Goal: Task Accomplishment & Management: Manage account settings

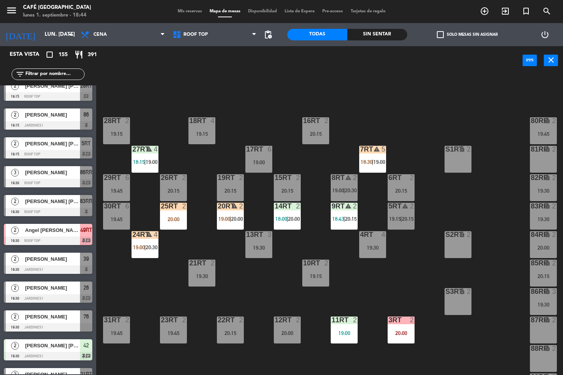
scroll to position [285, 0]
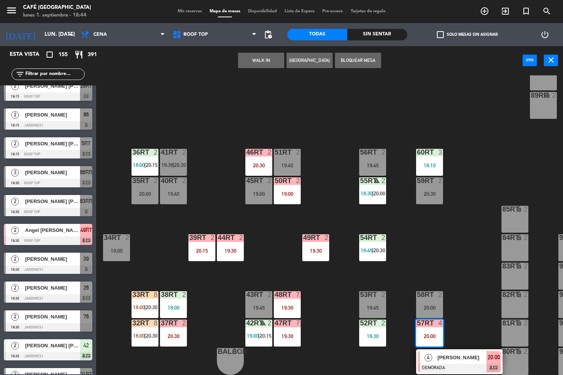
click at [317, 359] on div "18RT 4 19:15 16RT 2 20:15 28RT 2 19:15 80RR lock 2 19:45 27RT warning 4 18:15 |…" at bounding box center [332, 225] width 461 height 300
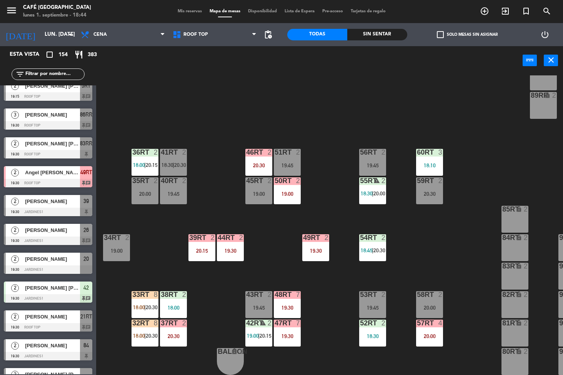
click at [368, 328] on div "52RT 2 18:30" at bounding box center [372, 332] width 27 height 27
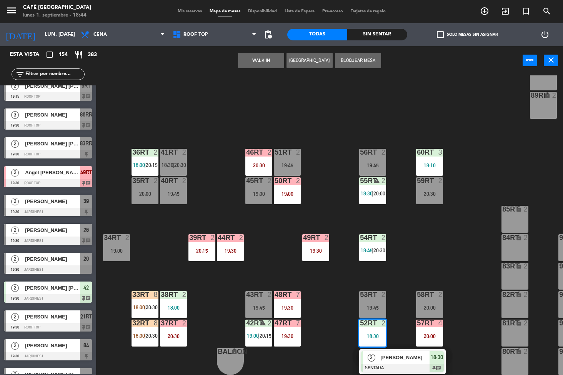
click at [413, 364] on div at bounding box center [402, 368] width 83 height 8
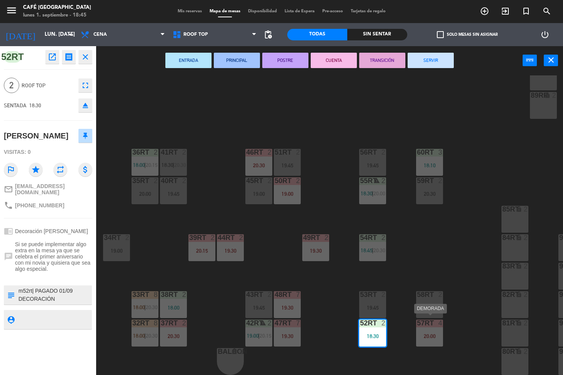
click at [437, 239] on div "18RT 4 19:15 16RT 2 20:15 28RT 2 19:15 80RR lock 2 19:45 27RT warning 4 18:15 |…" at bounding box center [332, 225] width 461 height 300
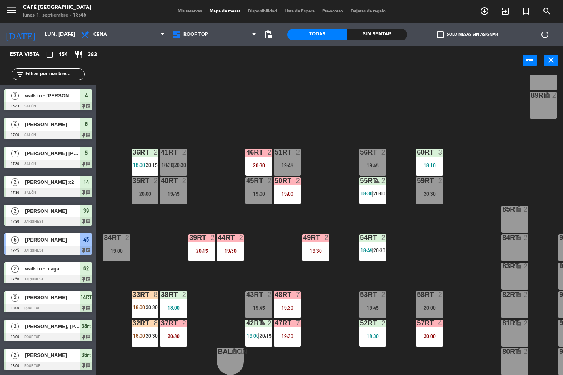
scroll to position [0, 0]
click at [432, 155] on div "60RT 3 18:10" at bounding box center [429, 162] width 27 height 27
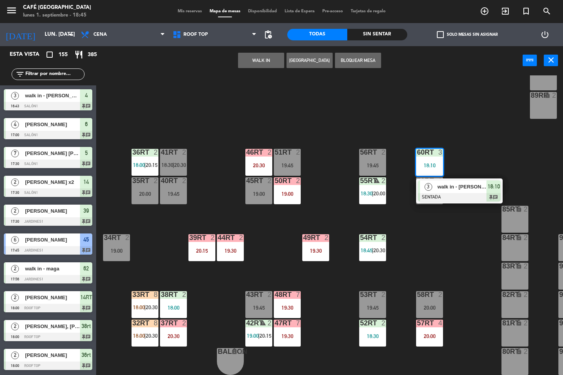
click at [461, 183] on span "walk in - [PERSON_NAME][GEOGRAPHIC_DATA]" at bounding box center [461, 187] width 49 height 8
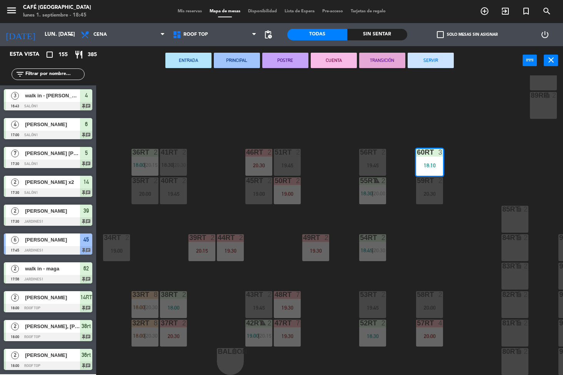
click at [435, 62] on button "SERVIR" at bounding box center [431, 60] width 46 height 15
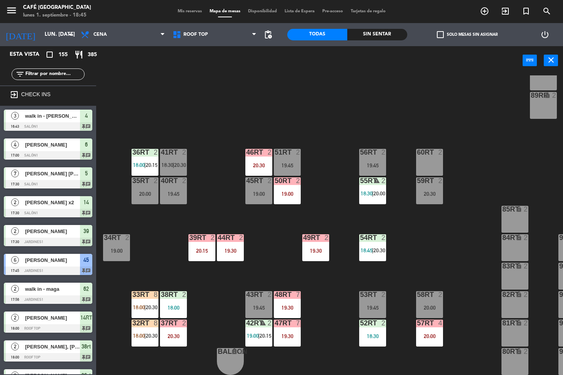
click at [480, 170] on div "18RT 4 19:15 16RT 2 20:15 28RT 2 19:15 80RR lock 2 19:45 27RT 5 19:00 7RT warni…" at bounding box center [332, 225] width 461 height 300
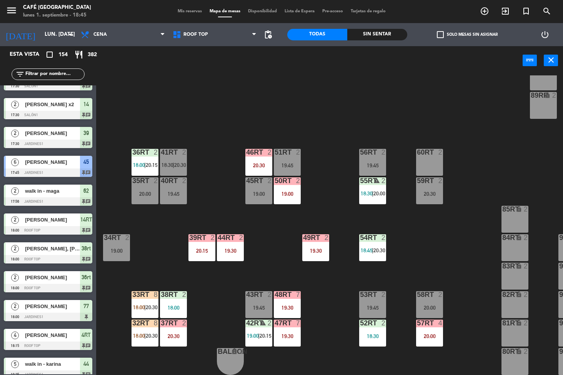
click at [477, 230] on div "18RT 4 19:15 16RT 2 20:15 28RT 2 19:15 80RR lock 2 19:45 27RT 4 19:00 7RT warni…" at bounding box center [332, 225] width 461 height 300
click at [164, 162] on span "18:30" at bounding box center [167, 165] width 12 height 6
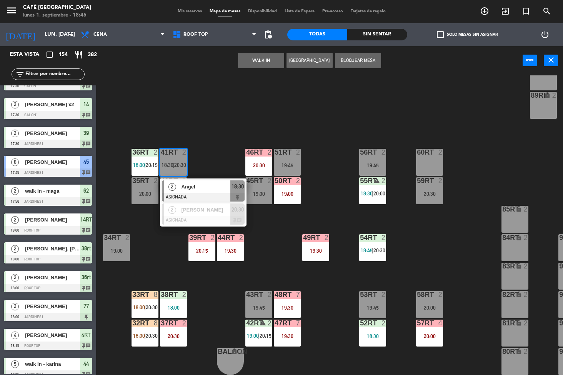
click at [428, 165] on div "60RT 2" at bounding box center [429, 162] width 27 height 27
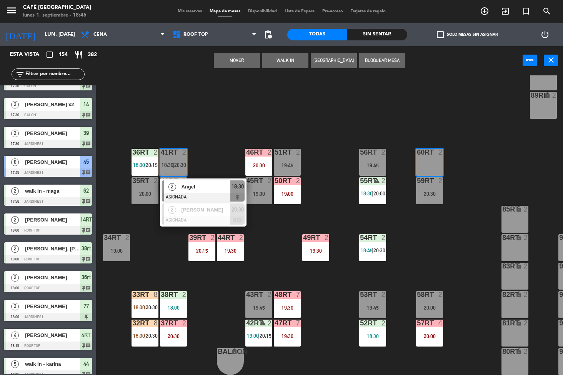
click at [236, 60] on button "Mover" at bounding box center [237, 60] width 46 height 15
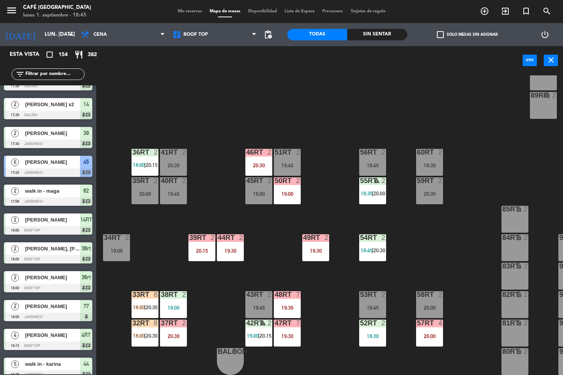
click at [451, 240] on div "18RT 4 19:15 16RT 2 20:15 28RT 2 19:15 80RR lock 2 19:45 27RT 4 19:00 7RT warni…" at bounding box center [332, 225] width 461 height 300
click at [451, 274] on div "18RT 4 19:15 16RT 2 20:15 28RT 2 19:15 80RR lock 2 19:45 27RT 4 19:00 7RT warni…" at bounding box center [332, 225] width 461 height 300
click at [466, 341] on div "18RT 4 19:15 16RT 2 20:15 28RT 2 19:15 80RR lock 2 19:45 27RT 4 19:00 7RT warni…" at bounding box center [332, 225] width 461 height 300
click at [467, 326] on div "18RT 4 19:15 16RT 2 20:15 28RT 2 19:15 80RR lock 2 19:45 27RT 4 19:00 7RT warni…" at bounding box center [332, 225] width 461 height 300
click at [172, 163] on div "20:30" at bounding box center [173, 165] width 27 height 5
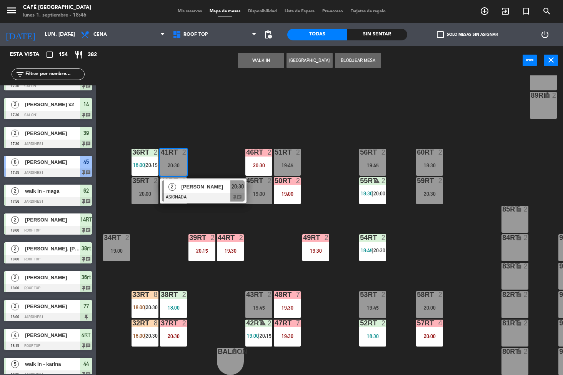
click at [287, 163] on div "19:45" at bounding box center [287, 165] width 27 height 5
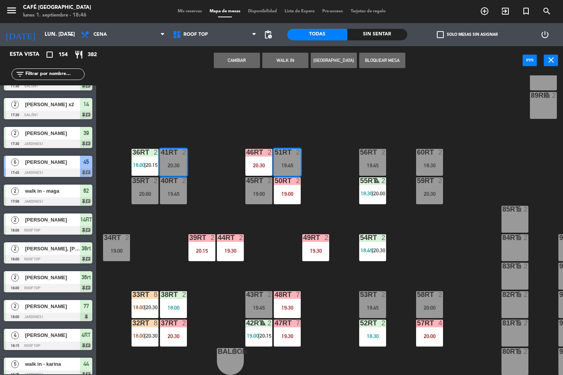
click at [236, 64] on button "Cambiar" at bounding box center [237, 60] width 46 height 15
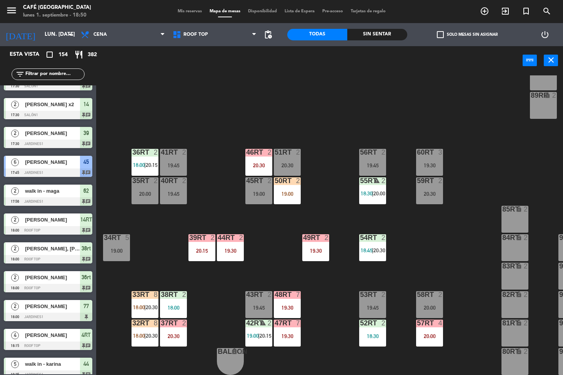
click at [318, 306] on div "18RT 4 19:15 16RT 2 20:15 28RT 2 19:15 80RR lock 2 19:45 27RT 4 19:00 7RT warni…" at bounding box center [332, 225] width 461 height 300
click at [284, 191] on div "19:00" at bounding box center [287, 193] width 27 height 5
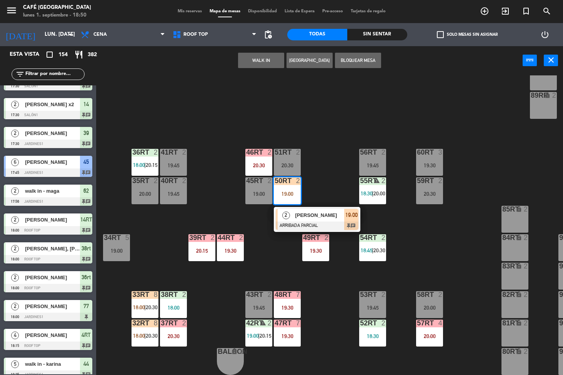
click at [315, 216] on div "[PERSON_NAME]" at bounding box center [319, 215] width 50 height 13
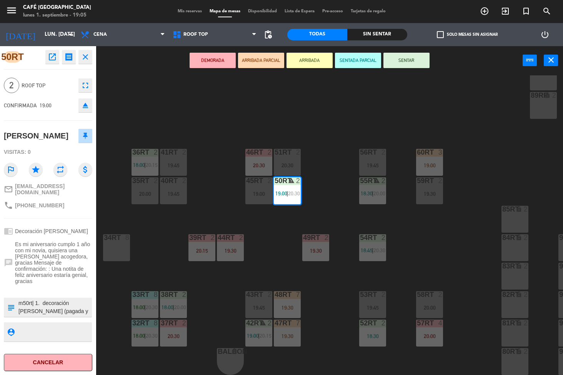
click at [325, 201] on div "18RT 4 19:15 16RT 4 19:30 28RT 2 19:15 80RR lock 2 20:15 27RT 4 19:00 7RT 5 18:…" at bounding box center [332, 225] width 461 height 300
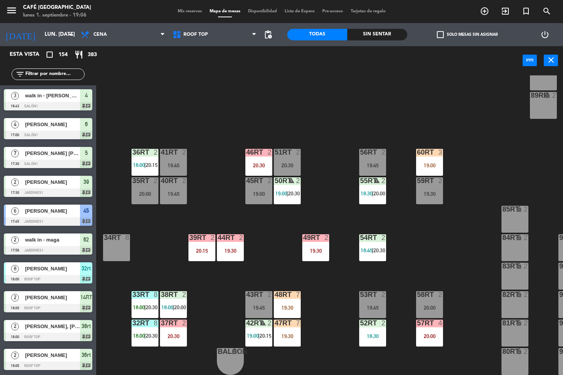
click at [430, 163] on div "19:00" at bounding box center [429, 165] width 27 height 5
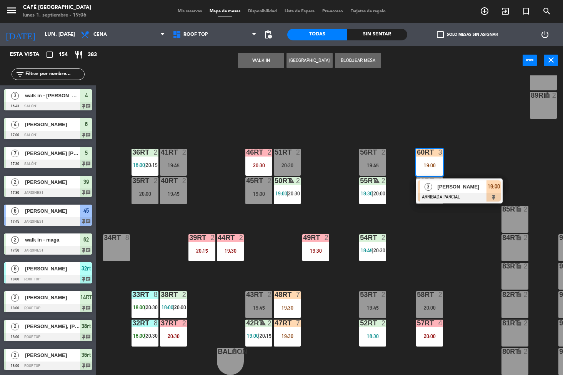
scroll to position [0, 0]
click at [482, 183] on span "[PERSON_NAME]" at bounding box center [461, 187] width 49 height 8
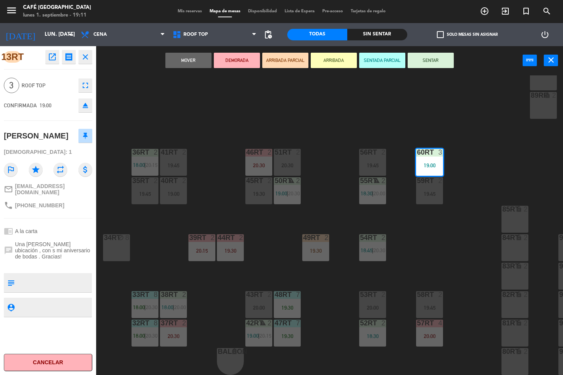
click at [432, 250] on div "18RT 4 19:15 16RT 4 19:30 28RT 2 19:15 80RR lock 2 20:15 27RT 4 19:00 7RT 5 18:…" at bounding box center [332, 225] width 461 height 300
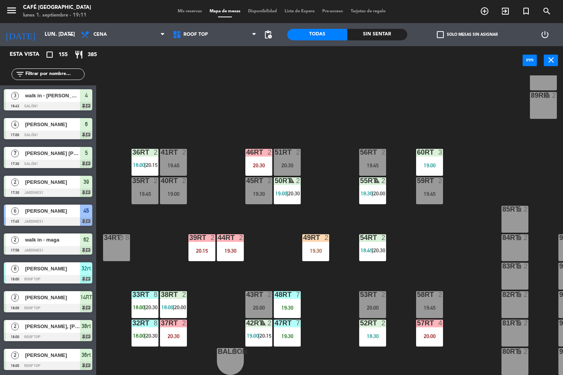
click at [284, 312] on div "menu Café Museo Larco lunes 1. septiembre - 19:11 Mis reservas Mapa de mesas Di…" at bounding box center [281, 187] width 563 height 375
click at [283, 305] on div "19:30" at bounding box center [287, 307] width 27 height 5
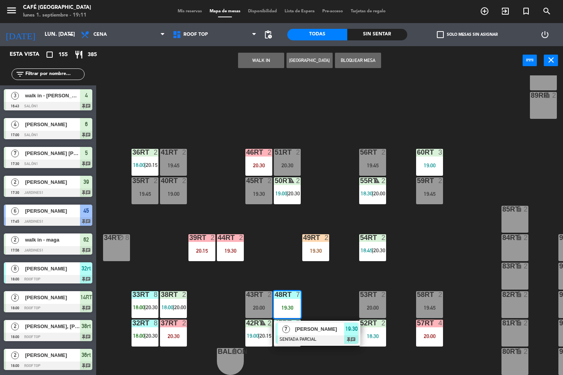
click at [450, 251] on div "18RT 4 19:15 16RT 4 19:30 28RT 2 19:15 80RR lock 2 20:15 27RT 4 19:00 7RT 5 18:…" at bounding box center [332, 225] width 461 height 300
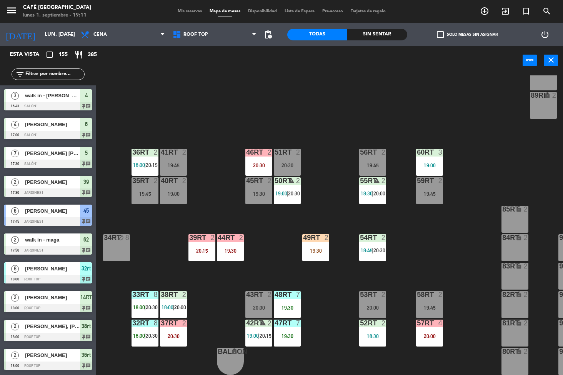
click at [304, 248] on div "19:30" at bounding box center [315, 250] width 27 height 5
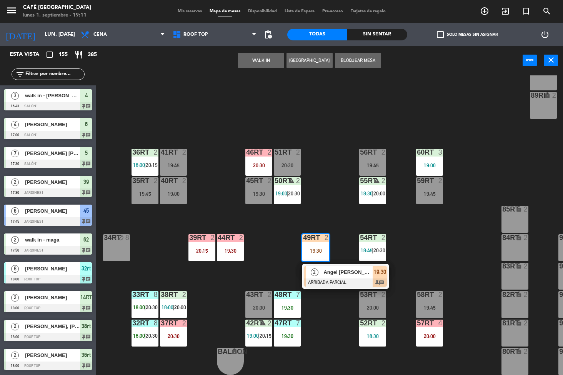
click at [314, 248] on div "19:30" at bounding box center [315, 250] width 27 height 5
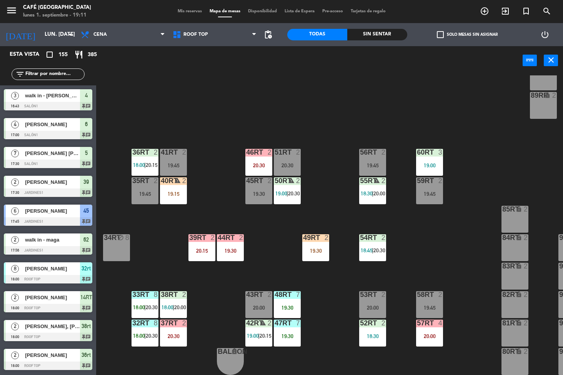
click at [324, 248] on div "19:30" at bounding box center [315, 250] width 27 height 5
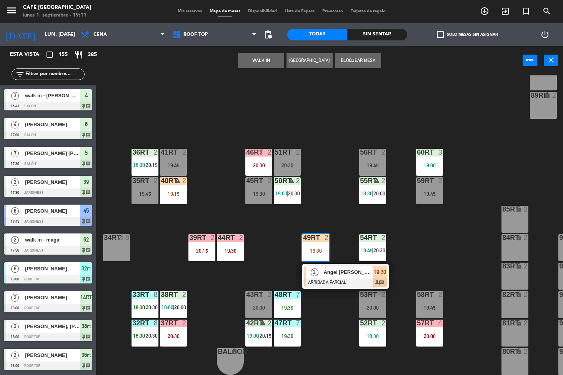
click at [371, 268] on span "Angel [PERSON_NAME] [PERSON_NAME]" at bounding box center [347, 272] width 49 height 8
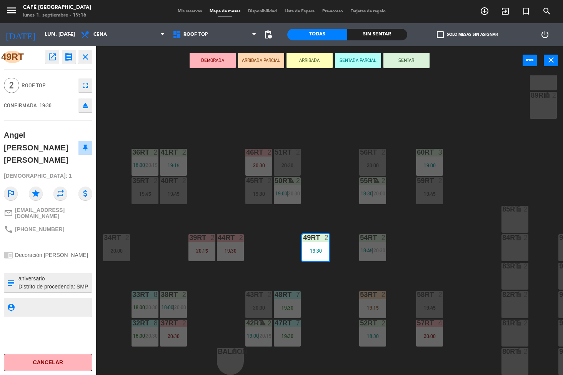
click at [438, 258] on div "18RT 4 19:15 16RT 4 19:30 28RT 2 20:00 80RR lock 2 20:15 27RT 4 19:00 7RT 5 18:…" at bounding box center [332, 225] width 461 height 300
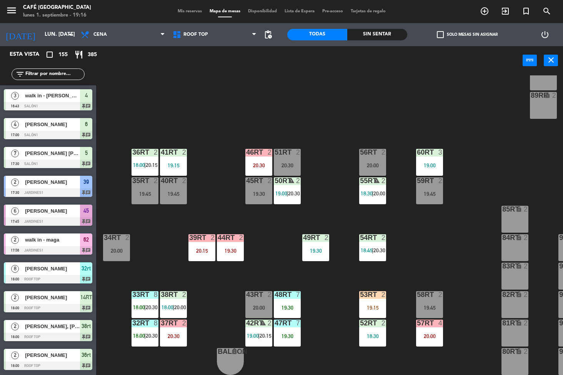
click at [364, 247] on span "18:45" at bounding box center [367, 250] width 12 height 6
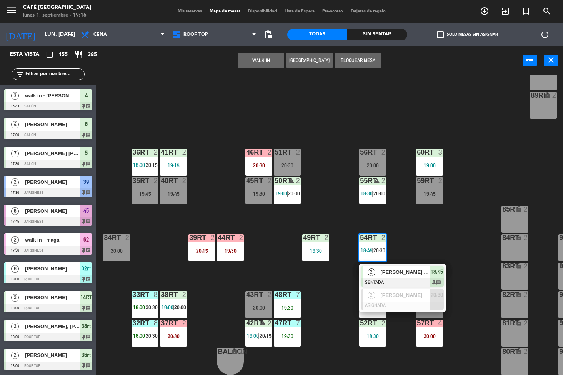
click at [414, 268] on span "[PERSON_NAME] [PERSON_NAME] [PERSON_NAME]" at bounding box center [404, 272] width 49 height 8
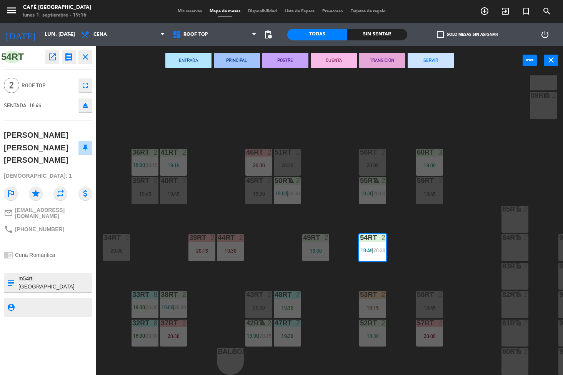
click at [50, 57] on icon "open_in_new" at bounding box center [52, 56] width 9 height 9
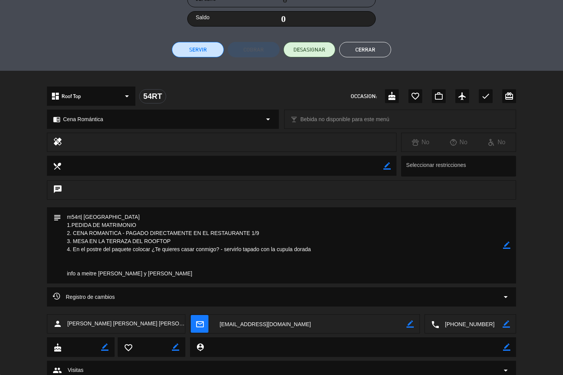
scroll to position [157, 0]
click at [367, 48] on button "Cerrar" at bounding box center [365, 48] width 52 height 15
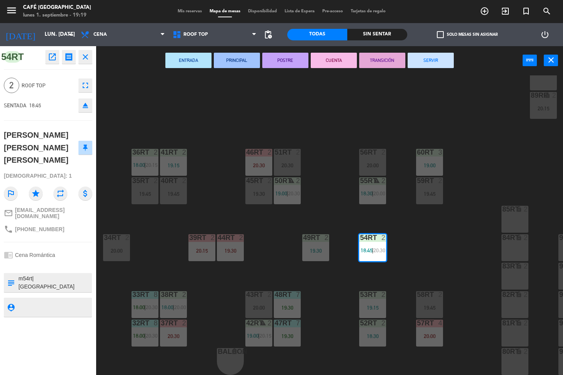
click at [464, 249] on div "18RT 4 19:15 16RT 4 19:30 28RT 2 20:00 80RR lock 2 20:15 27RT 4 19:00 7RT 5 18:…" at bounding box center [332, 225] width 461 height 300
click at [380, 305] on div "19:15" at bounding box center [372, 307] width 27 height 5
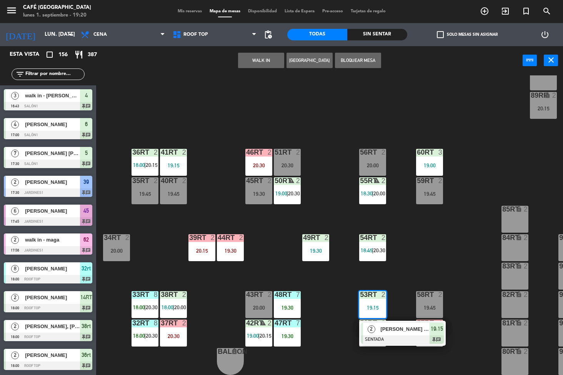
scroll to position [0, 0]
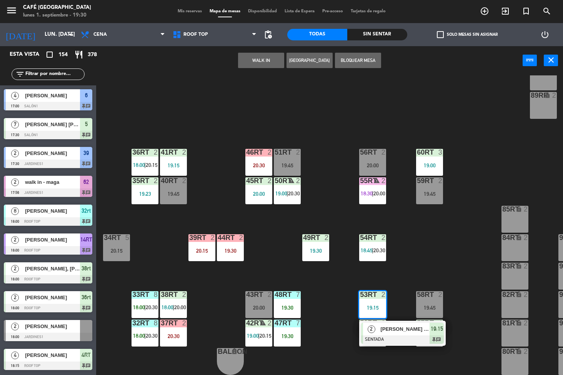
click at [320, 353] on div "18RT 3 19:30 16RT 4 19:30 28RT 2 20:00 80RR lock 2 20:15 27RT 4 19:00 7RT 5 18:…" at bounding box center [332, 225] width 461 height 300
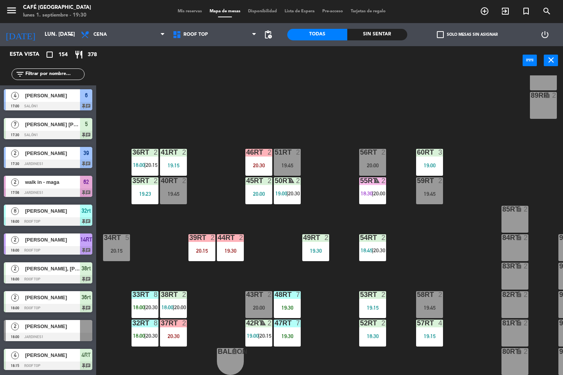
click at [424, 333] on div "19:15" at bounding box center [429, 335] width 27 height 5
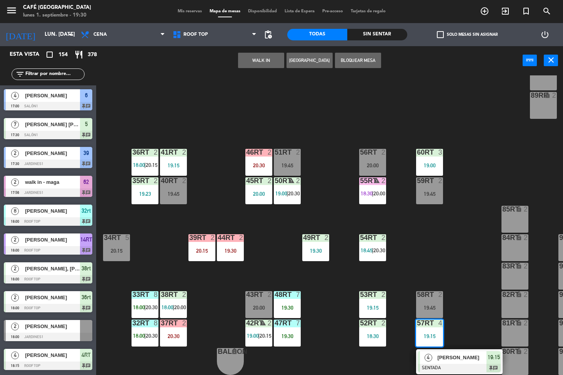
click at [450, 353] on span "[PERSON_NAME]" at bounding box center [461, 357] width 49 height 8
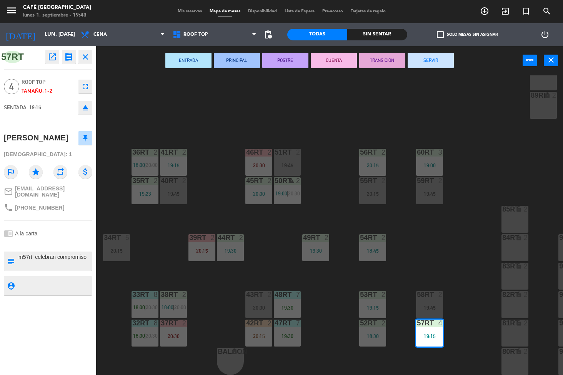
click at [322, 206] on div "18RT 3 19:30 16RT 3 19:30 28RT 2 20:00 80RR lock 2 20:15 27RT 4 19:00 7RT 5 18:…" at bounding box center [332, 225] width 461 height 300
click at [368, 157] on div "56RT 2 20:15" at bounding box center [372, 162] width 27 height 27
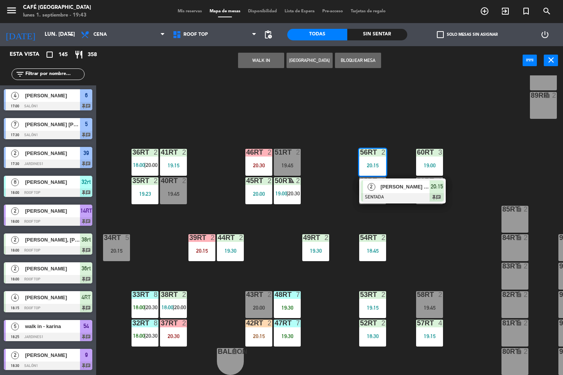
click at [383, 187] on span "[PERSON_NAME] [PERSON_NAME]" at bounding box center [404, 187] width 49 height 8
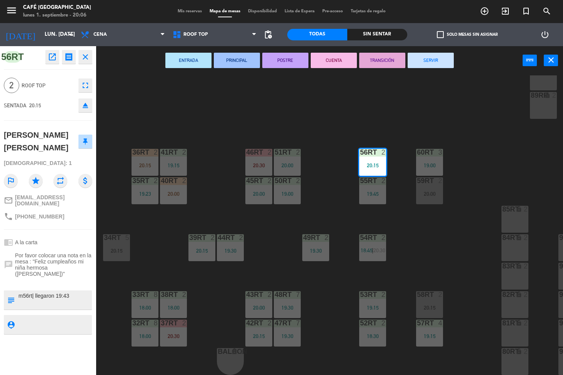
click at [436, 248] on div "18RT 4 20:00 16RT 3 19:30 28RT 2 20:15 80RR lock 2 20:30 27RT 4 19:00 7RT 5 18:…" at bounding box center [332, 225] width 461 height 300
click at [380, 247] on span "20:30" at bounding box center [379, 250] width 12 height 6
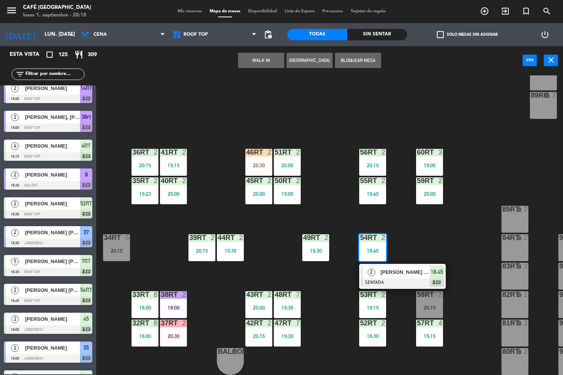
click at [339, 176] on div "18RT 4 20:00 16RT 3 19:30 28RT 2 20:30 80RR lock 2 20:15 27RT 4 19:00 7RT 5 18:…" at bounding box center [332, 225] width 461 height 300
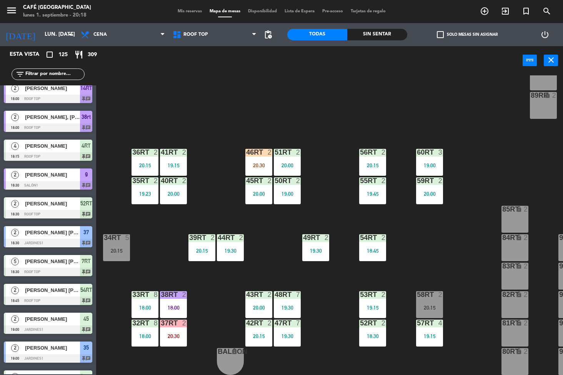
click at [318, 234] on div at bounding box center [315, 237] width 13 height 7
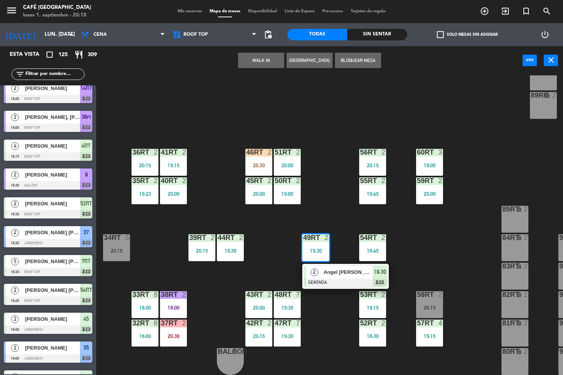
click at [337, 185] on div "18RT 4 20:00 16RT 3 19:30 28RT 2 20:30 80RR lock 2 20:15 27RT 4 19:00 7RT 5 18:…" at bounding box center [332, 225] width 461 height 300
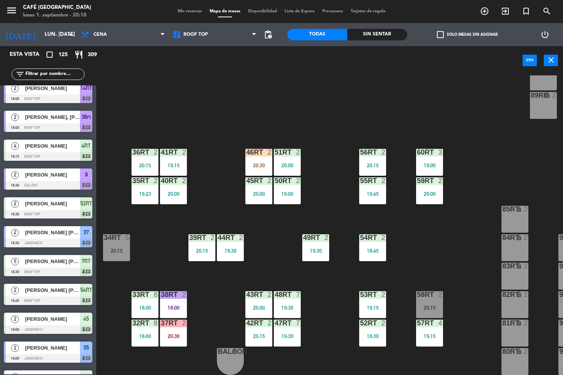
click at [300, 157] on div "51RT 2 20:00" at bounding box center [287, 162] width 27 height 27
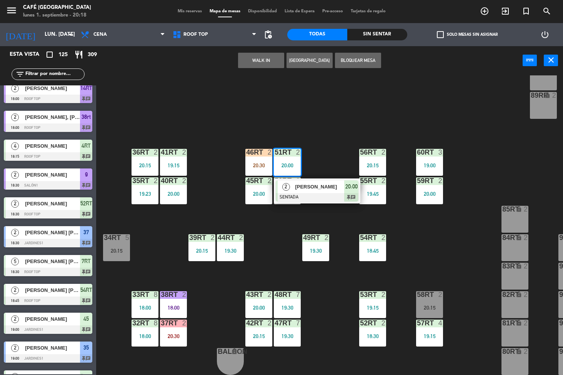
click at [316, 193] on div at bounding box center [317, 197] width 83 height 8
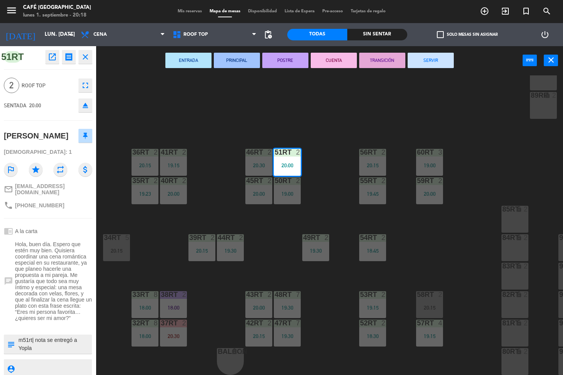
click at [336, 204] on div "18RT 4 20:00 16RT 3 19:30 28RT 2 20:30 80RR lock 2 20:15 27RT 4 19:00 7RT 5 18:…" at bounding box center [332, 225] width 461 height 300
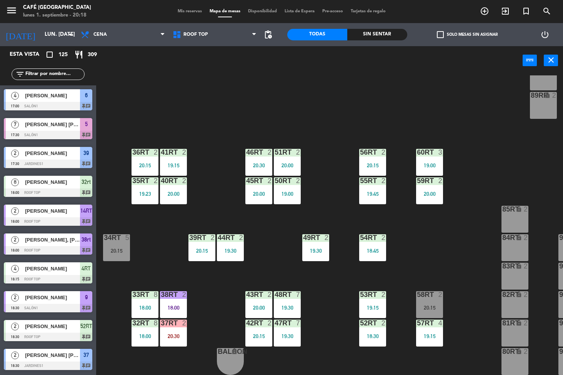
click at [381, 163] on div "20:15" at bounding box center [372, 165] width 27 height 5
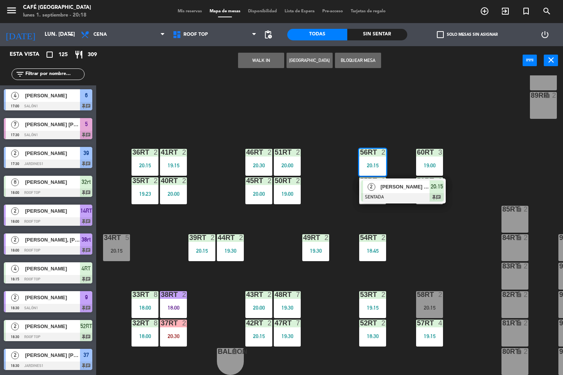
click at [382, 193] on div at bounding box center [402, 197] width 83 height 8
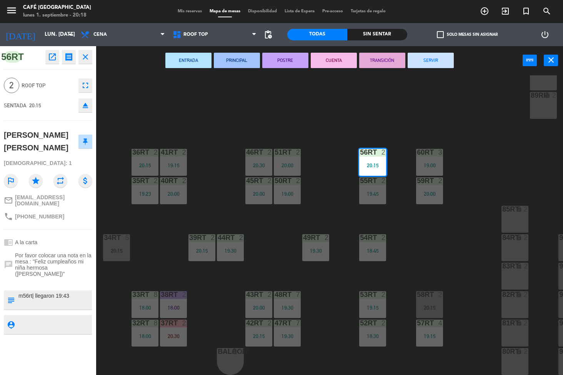
click at [348, 123] on div "18RT 4 20:00 16RT 3 19:30 28RT 2 20:30 80RR lock 2 20:15 27RT 4 19:00 7RT 5 18:…" at bounding box center [332, 225] width 461 height 300
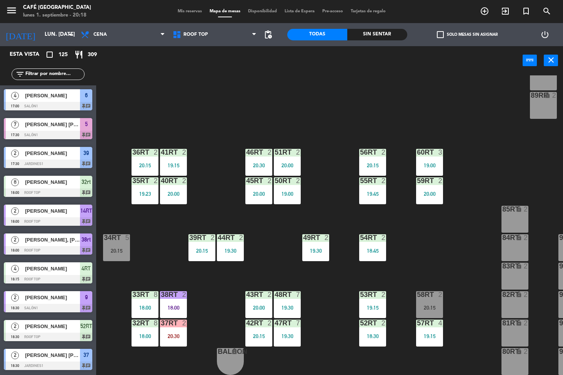
click at [383, 191] on div "19:45" at bounding box center [372, 193] width 27 height 5
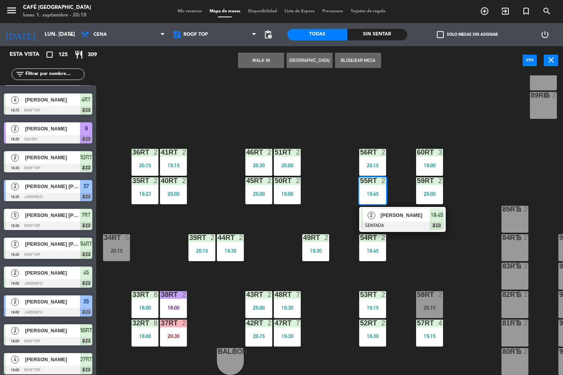
click at [404, 216] on div "[PERSON_NAME]" at bounding box center [404, 215] width 50 height 13
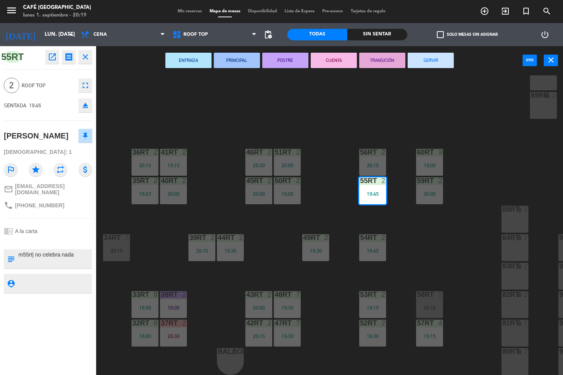
click at [316, 203] on div "18RT 4 20:00 16RT 3 19:30 28RT 2 20:30 80RR lock 2 20:15 27RT 4 19:00 7RT 5 18:…" at bounding box center [332, 225] width 461 height 300
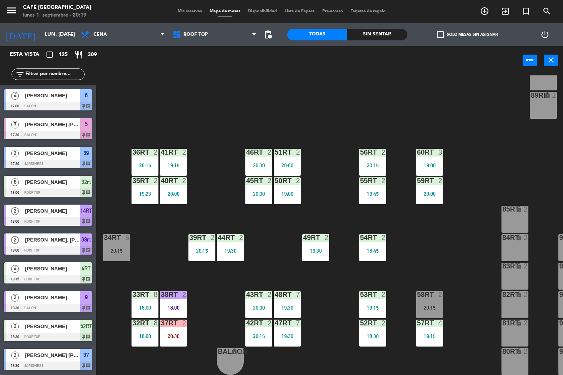
click at [417, 199] on div "menu Café Museo Larco lunes 1. septiembre - 20:19 Mis reservas Mapa de mesas Di…" at bounding box center [281, 187] width 563 height 375
click at [429, 191] on div "20:00" at bounding box center [429, 193] width 27 height 5
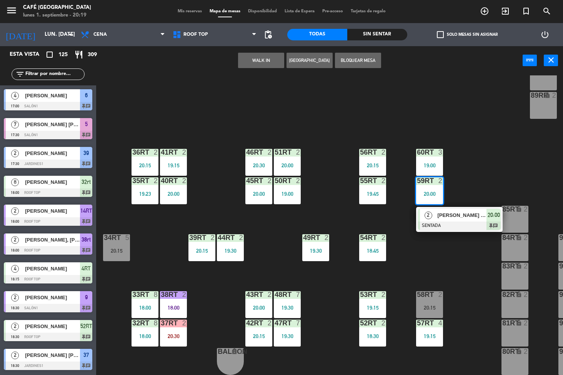
click at [432, 207] on div "2 [PERSON_NAME] [PERSON_NAME] SENTADA 20:00 chat" at bounding box center [459, 219] width 87 height 25
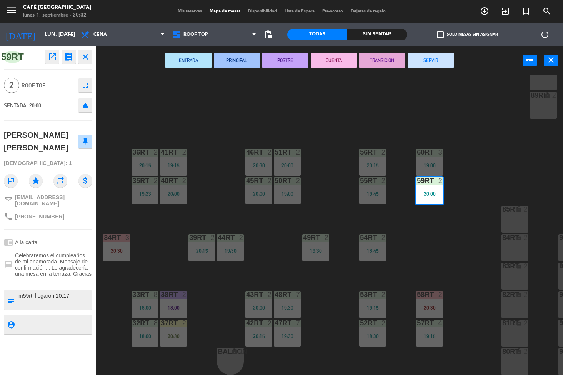
click at [436, 253] on div "18RT 4 16RT 3 19:30 28RT 2 20:30 80RR lock 2 20:15 27RT 4 19:00 7RT 5 18:30 S1R…" at bounding box center [332, 225] width 461 height 300
click at [428, 156] on div "60RT 3 19:00" at bounding box center [429, 162] width 27 height 27
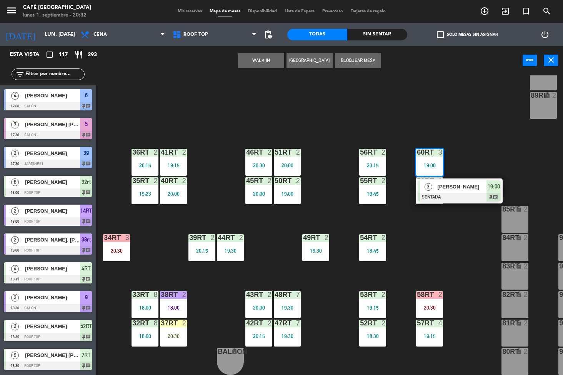
click at [456, 187] on span "[PERSON_NAME]" at bounding box center [461, 187] width 49 height 8
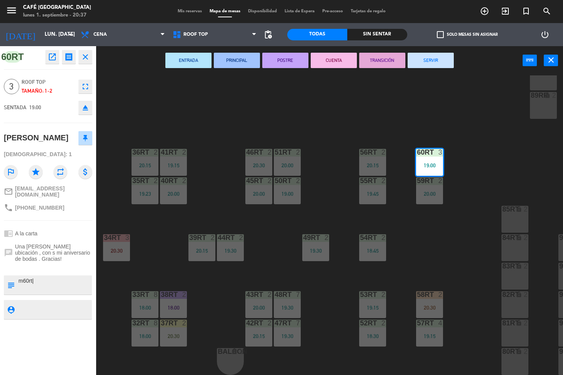
click at [444, 254] on div "18RT 4 16RT 3 19:30 28RT 2 20:30 80RR lock 2 20:15 27RT 4 19:00 7RT 5 18:30 S1R…" at bounding box center [332, 225] width 461 height 300
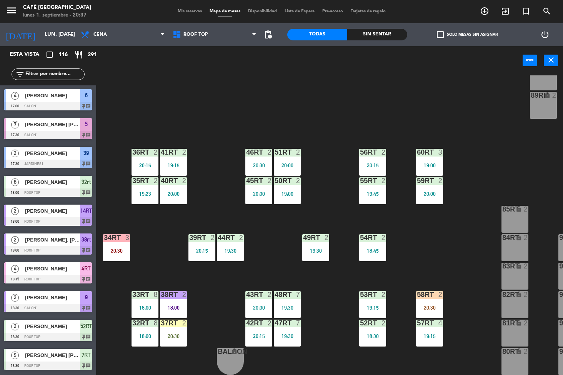
click at [423, 293] on div "menu Café Museo Larco lunes 1. septiembre - 20:37 Mis reservas Mapa de mesas Di…" at bounding box center [281, 187] width 563 height 375
click at [429, 293] on div at bounding box center [429, 294] width 13 height 7
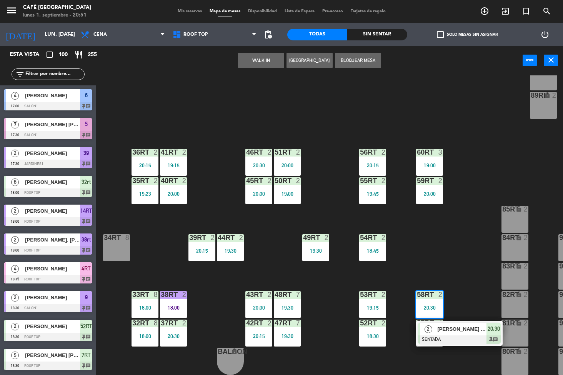
click at [473, 281] on div "18RT 4 16RT 3 19:30 28RT 2 80RR lock 2 27RT 4 19:00 7RT 5 18:30 S1RT lock 2 17R…" at bounding box center [332, 225] width 461 height 300
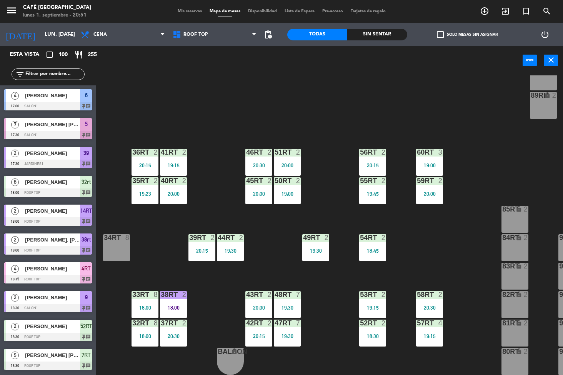
click at [436, 319] on div "4" at bounding box center [442, 322] width 13 height 7
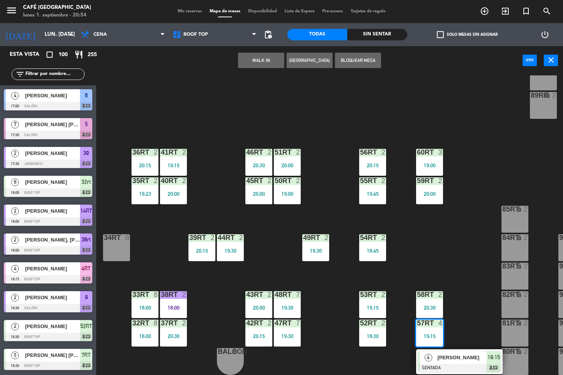
click at [434, 253] on div "18RT 4 16RT 3 19:30 28RT 2 80RR lock 2 27RT 4 19:00 7RT 5 18:30 S1RT lock 2 17R…" at bounding box center [332, 225] width 461 height 300
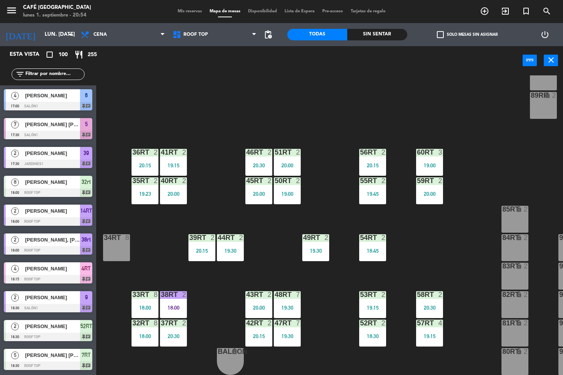
click at [378, 305] on div "19:15" at bounding box center [372, 307] width 27 height 5
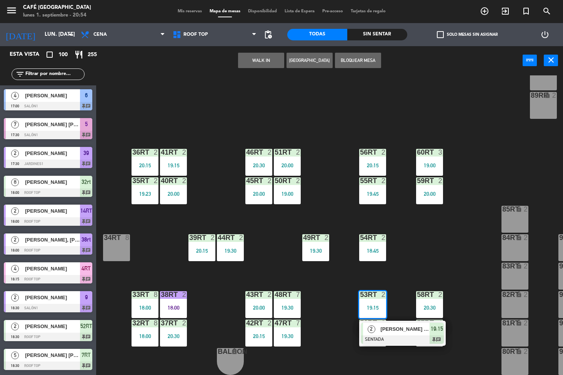
click at [404, 325] on span "[PERSON_NAME] [PERSON_NAME]" at bounding box center [404, 329] width 49 height 8
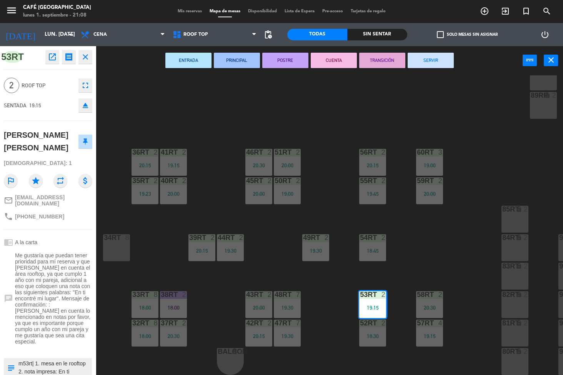
click at [446, 245] on div "18RT 4 16RT 3 19:30 28RT 2 20:30 80RR lock 2 27RT 4 19:00 7RT 5 18:30 S1RT lock…" at bounding box center [332, 225] width 461 height 300
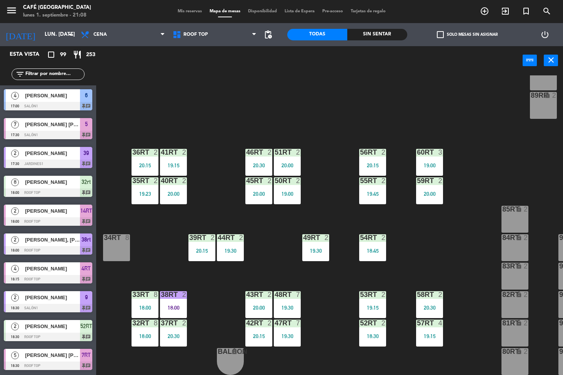
click at [431, 300] on div "menu Café Museo Larco lunes 1. septiembre - 21:08 Mis reservas Mapa de mesas Di…" at bounding box center [281, 187] width 563 height 375
click at [417, 305] on div "20:30" at bounding box center [429, 307] width 27 height 5
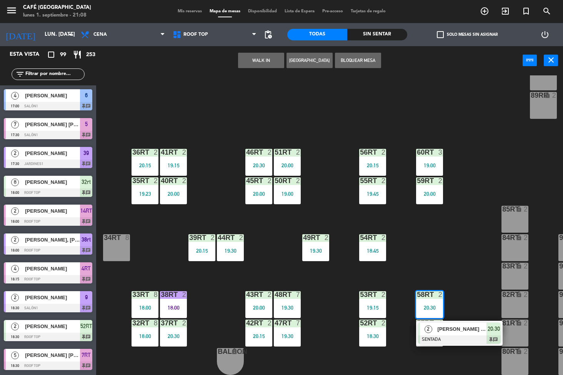
click at [466, 325] on span "[PERSON_NAME] [PERSON_NAME]" at bounding box center [461, 329] width 49 height 8
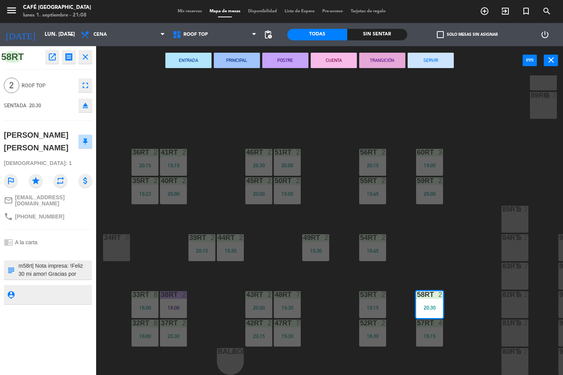
click at [50, 53] on icon "open_in_new" at bounding box center [52, 56] width 9 height 9
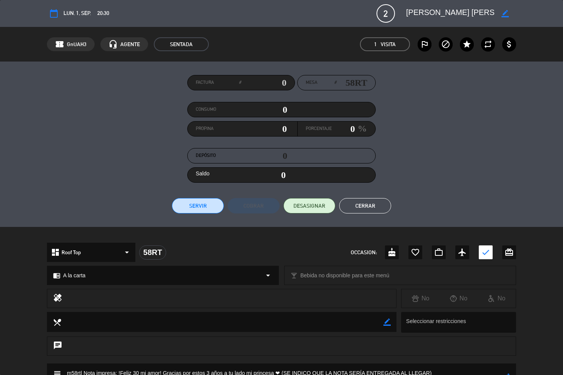
click at [391, 345] on div "chat" at bounding box center [281, 345] width 469 height 19
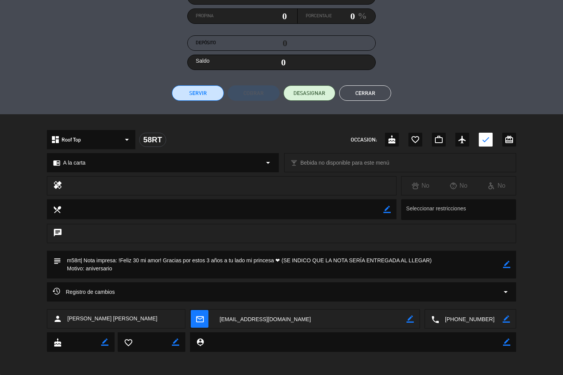
scroll to position [112, 0]
click at [366, 97] on button "Cerrar" at bounding box center [365, 93] width 52 height 15
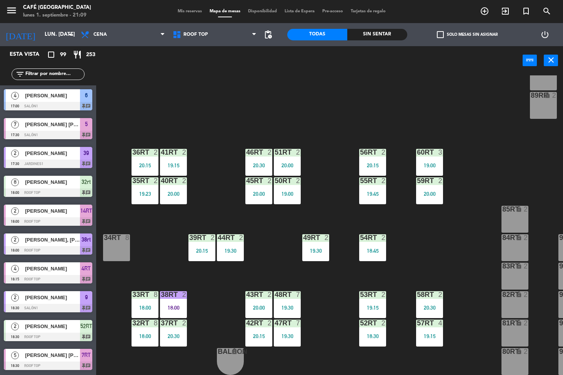
scroll to position [714, 0]
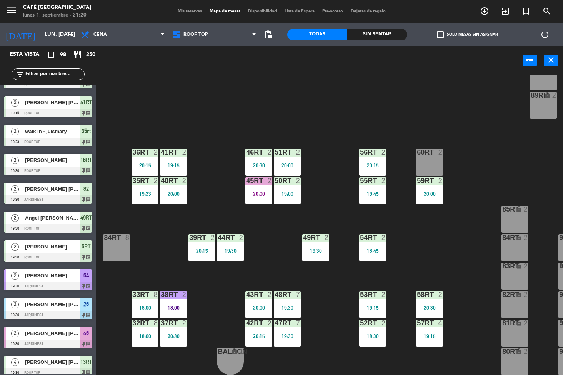
click at [366, 185] on div "55RT 2 19:45" at bounding box center [372, 190] width 27 height 27
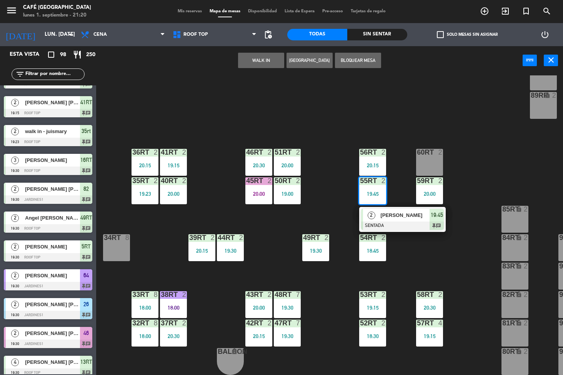
click at [401, 211] on span "[PERSON_NAME]" at bounding box center [404, 215] width 49 height 8
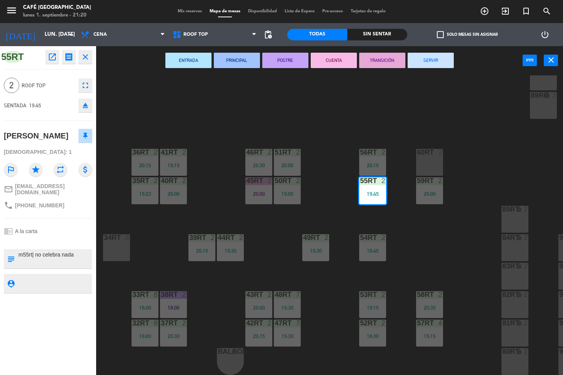
click at [370, 118] on div "18RT 4 16RT 3 19:30 28RT 2 20:30 80RR lock 2 27RT 4 19:00 7RT 5 18:30 S1RT lock…" at bounding box center [332, 225] width 461 height 300
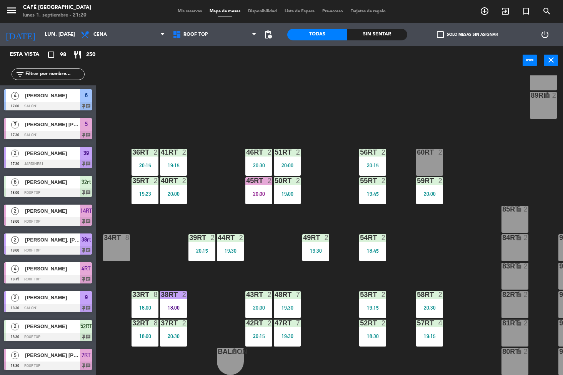
scroll to position [0, 0]
